Goal: Book appointment/travel/reservation

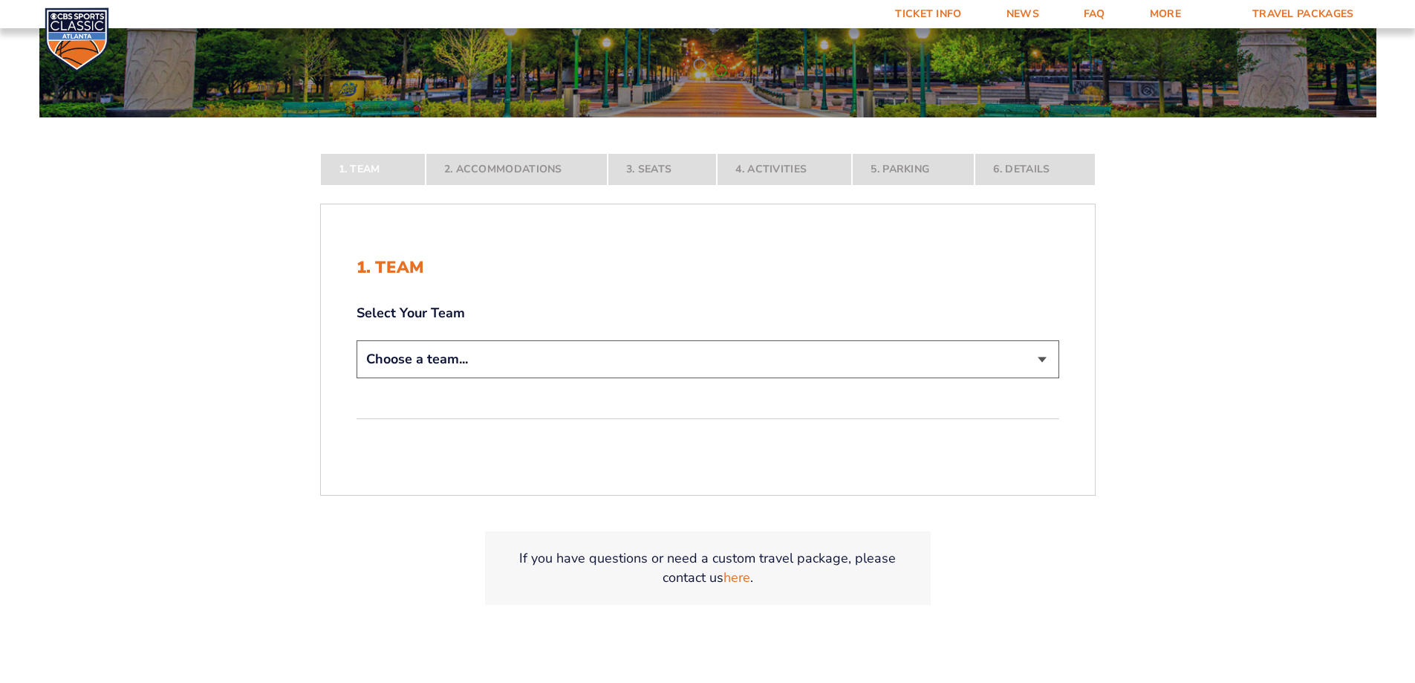
scroll to position [297, 0]
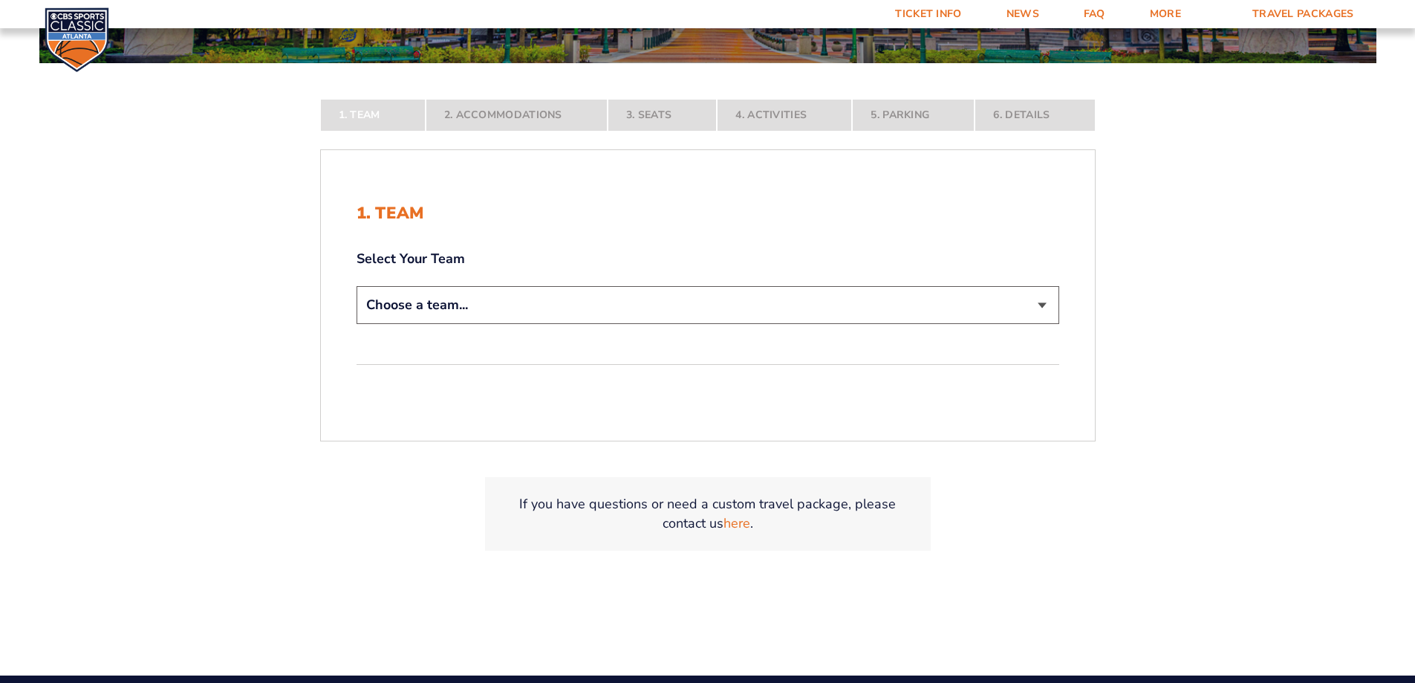
click at [609, 309] on select "Choose a team... [US_STATE] Wildcats [US_STATE] State Buckeyes [US_STATE] Tar H…" at bounding box center [708, 305] width 703 height 38
select select "20108"
click at [357, 324] on select "Choose a team... [US_STATE] Wildcats [US_STATE] State Buckeyes [US_STATE] Tar H…" at bounding box center [708, 305] width 703 height 38
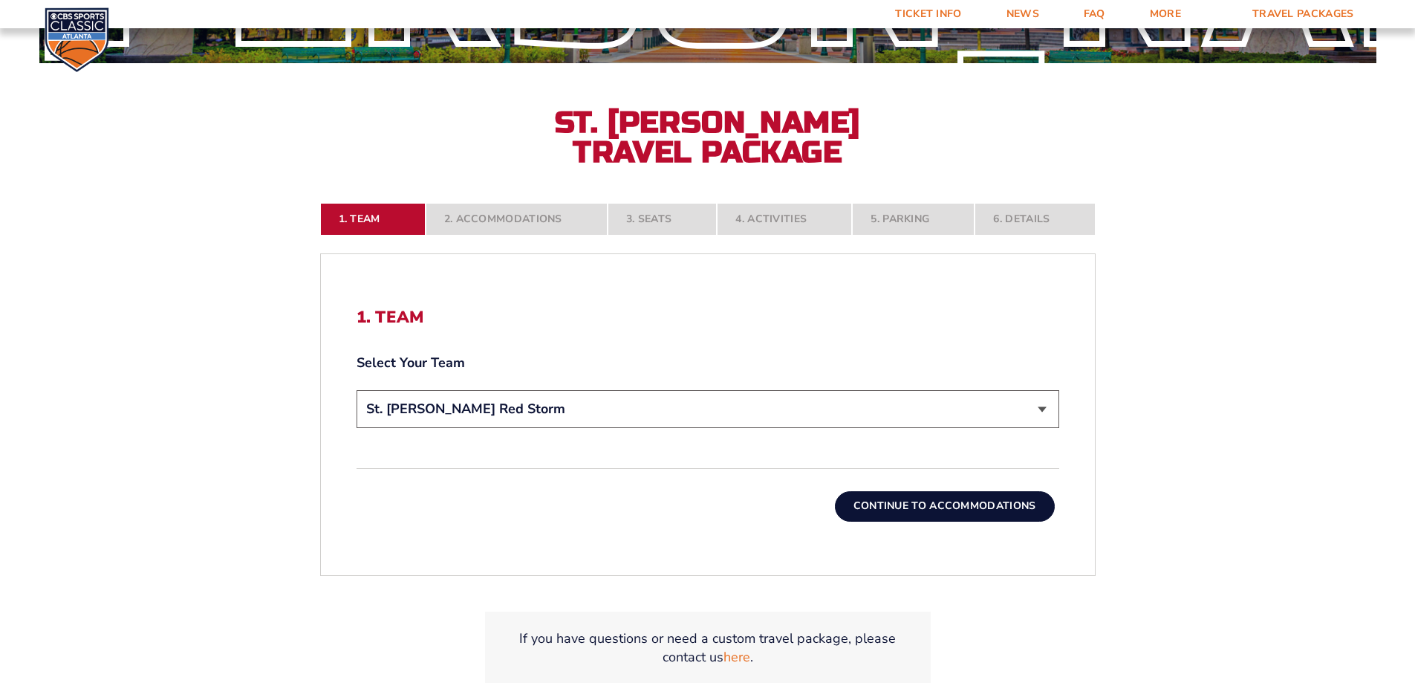
click at [917, 512] on button "Continue To Accommodations" at bounding box center [945, 506] width 220 height 30
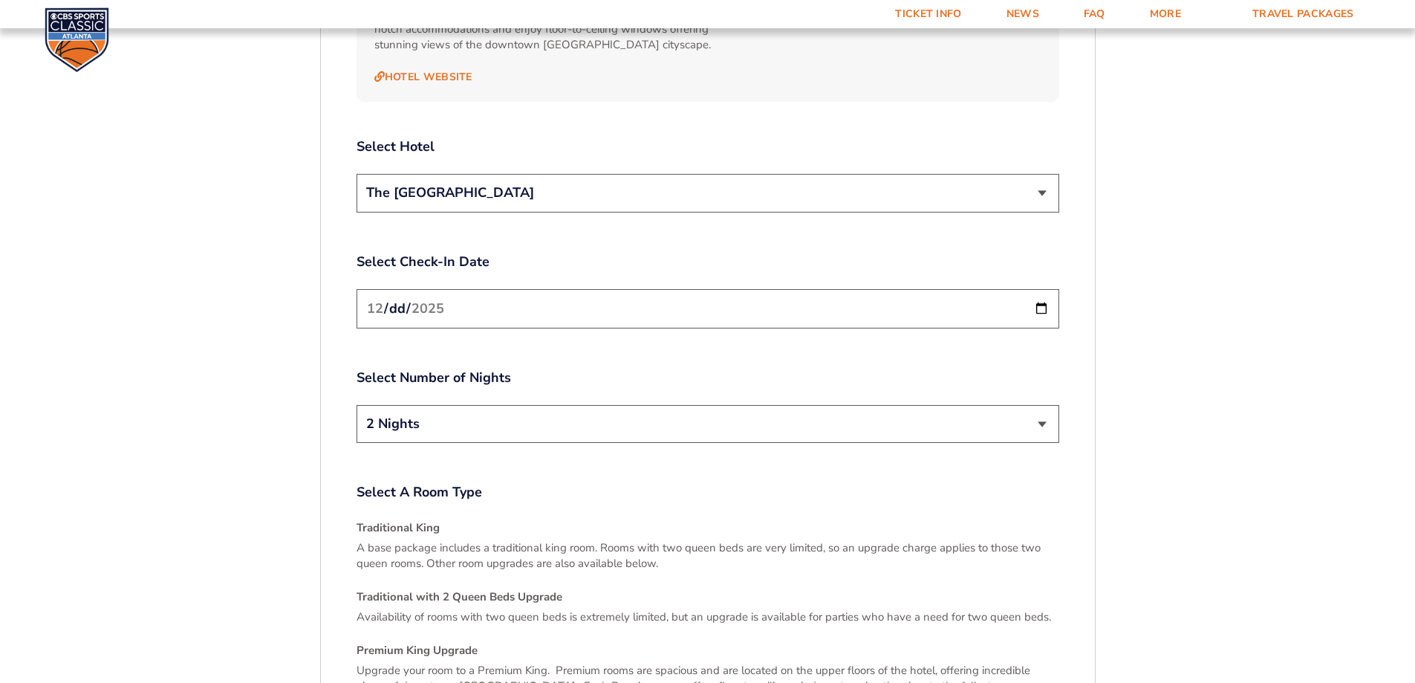
scroll to position [1809, 0]
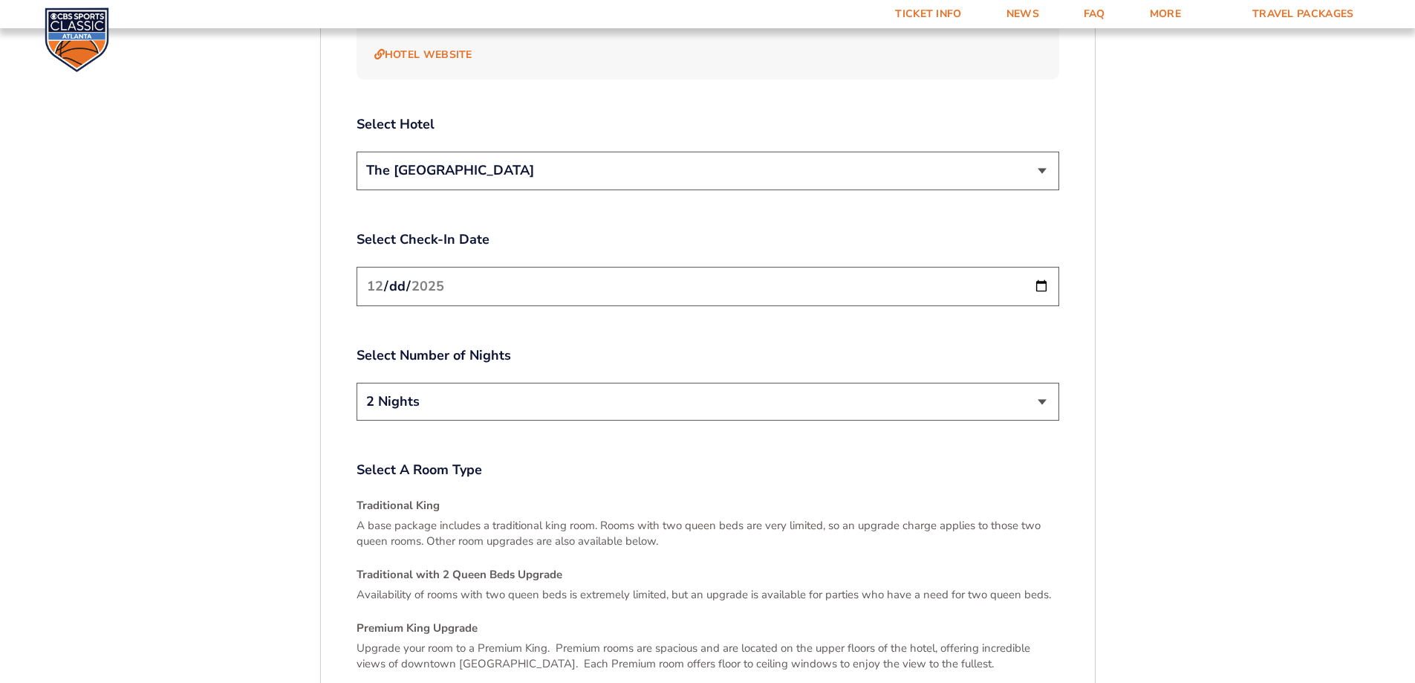
click at [1041, 267] on input "[DATE]" at bounding box center [708, 286] width 703 height 39
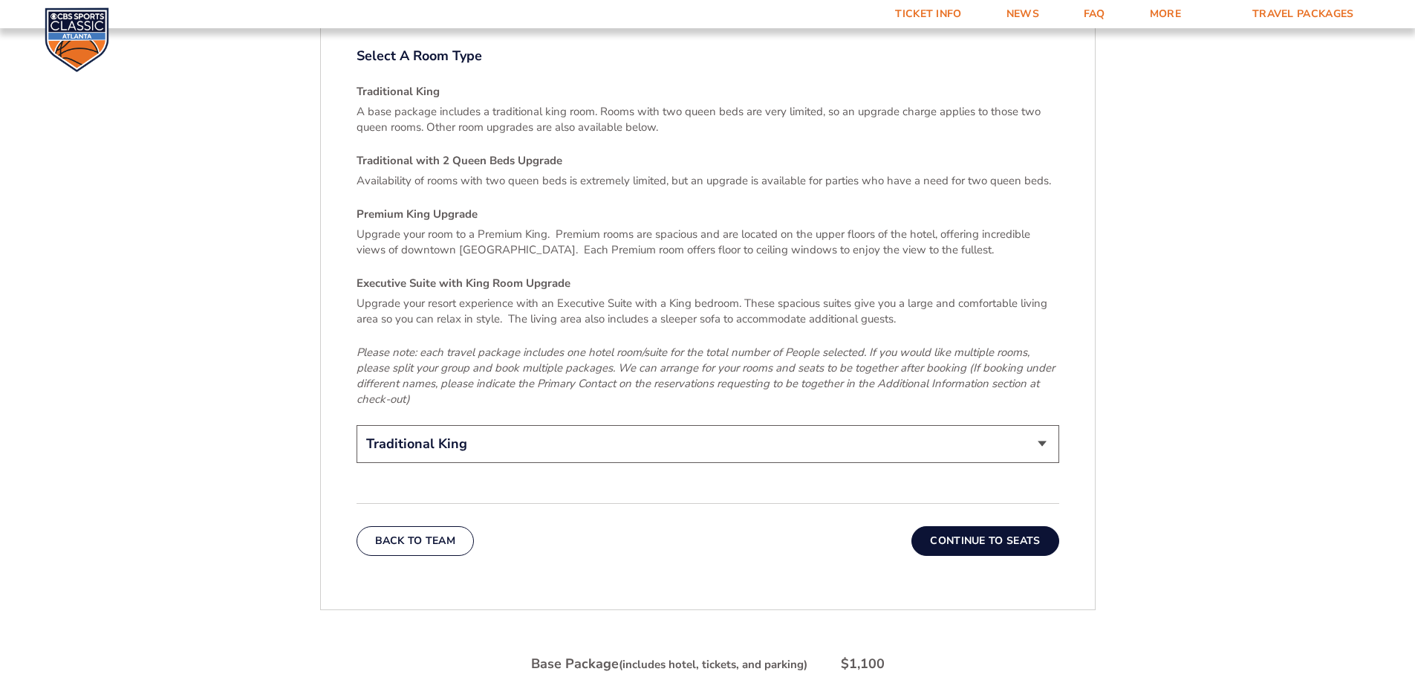
scroll to position [2254, 0]
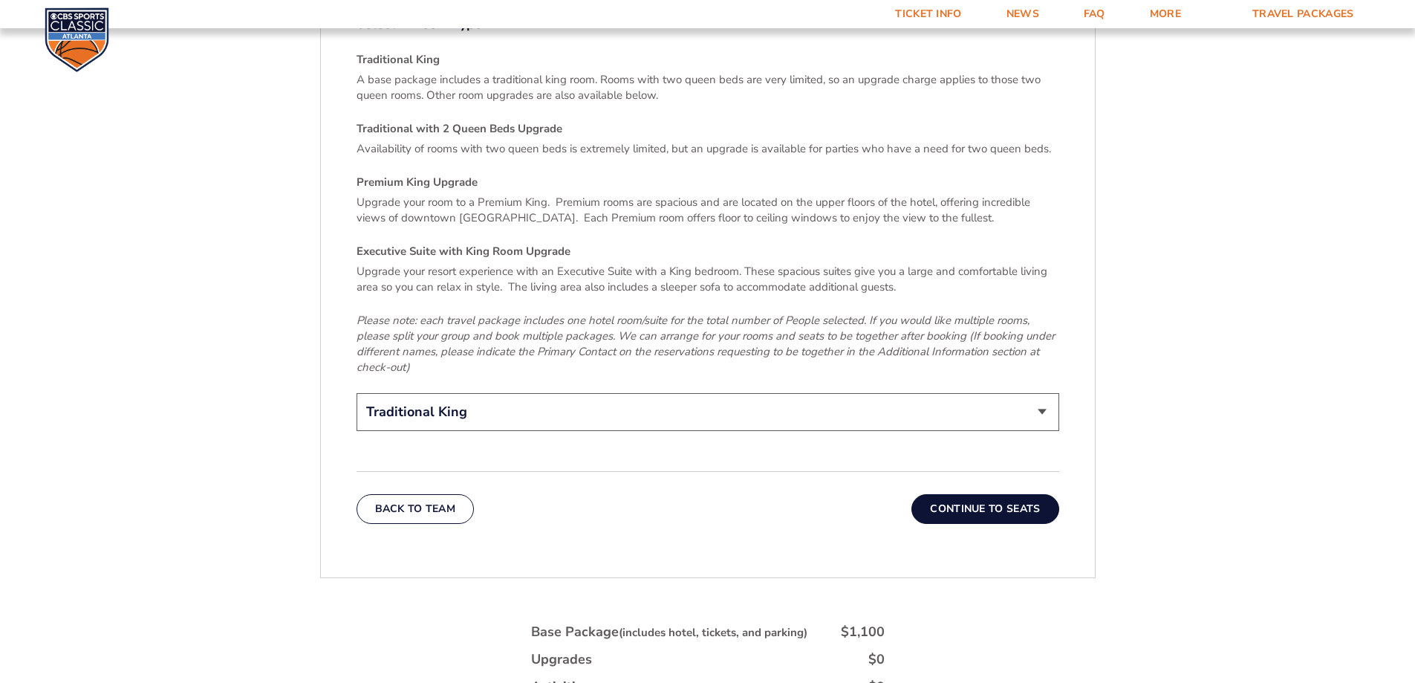
drag, startPoint x: 802, startPoint y: 380, endPoint x: 795, endPoint y: 384, distance: 8.7
click at [802, 393] on select "Traditional King Traditional with 2 Queen Beds Upgrade (+$45 per night) Premium…" at bounding box center [708, 412] width 703 height 38
select select "Traditional with 2 Queen Beds Upgrade"
click at [357, 393] on select "Traditional King Traditional with 2 Queen Beds Upgrade (+$45 per night) Premium…" at bounding box center [708, 412] width 703 height 38
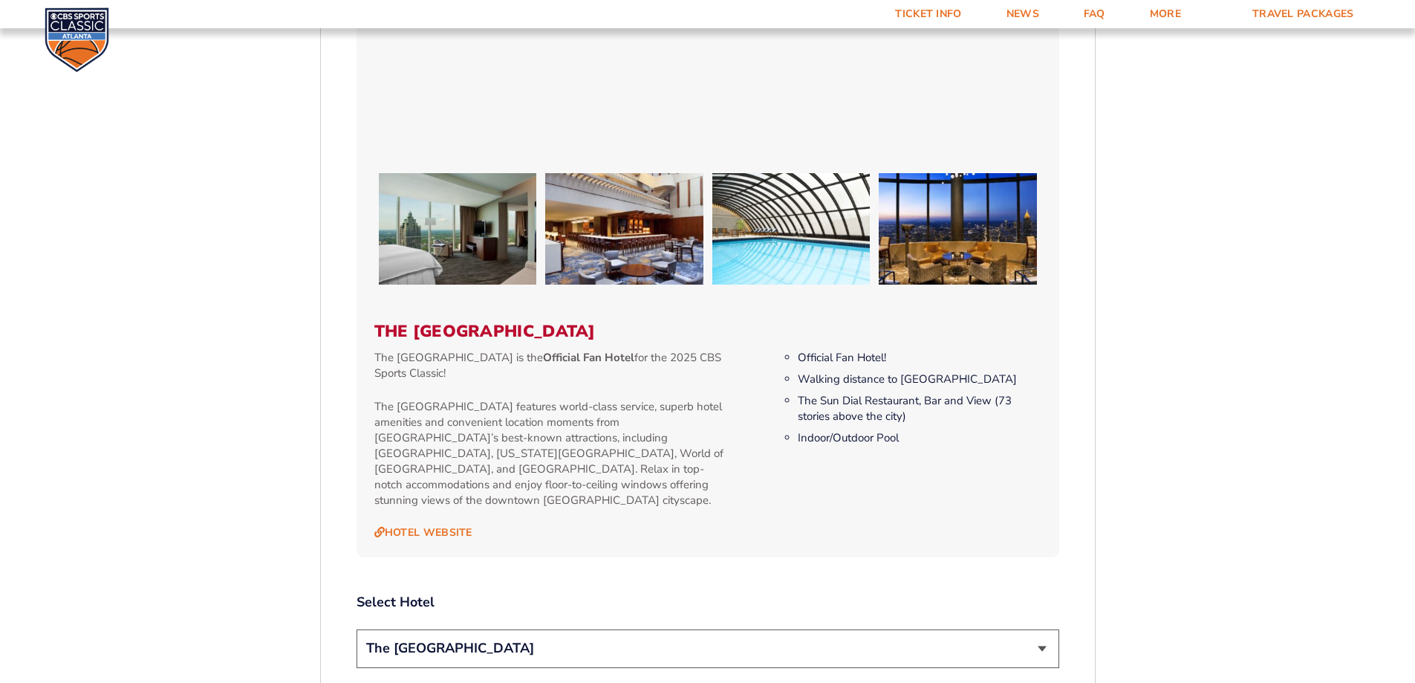
scroll to position [1263, 0]
